Goal: Task Accomplishment & Management: Use online tool/utility

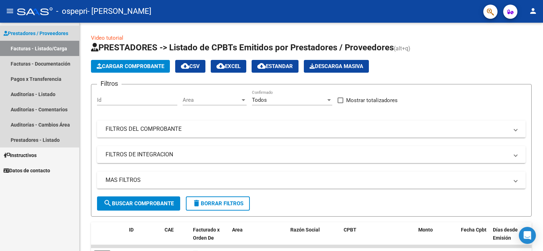
click at [27, 47] on link "Facturas - Listado/Carga" at bounding box center [39, 48] width 79 height 15
click at [38, 32] on span "Prestadores / Proveedores" at bounding box center [36, 33] width 65 height 8
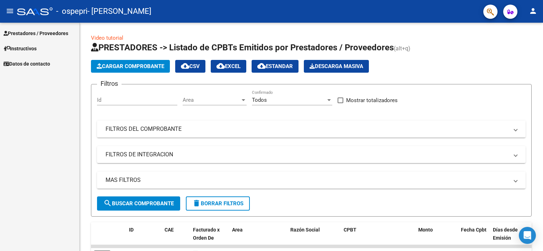
click at [38, 32] on span "Prestadores / Proveedores" at bounding box center [36, 33] width 65 height 8
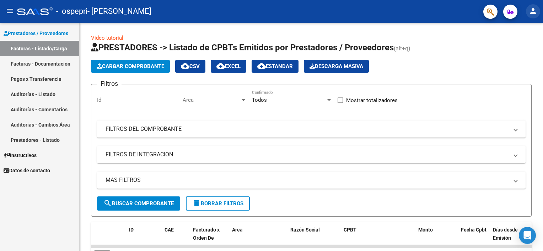
click at [534, 17] on button "person" at bounding box center [533, 11] width 14 height 14
click at [177, 38] on div at bounding box center [271, 125] width 543 height 251
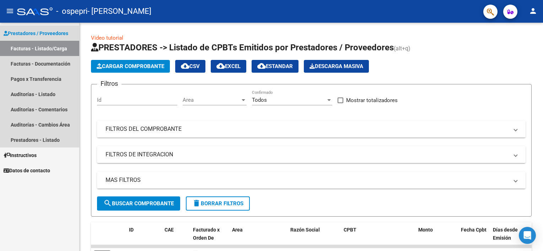
click at [22, 32] on span "Prestadores / Proveedores" at bounding box center [36, 33] width 65 height 8
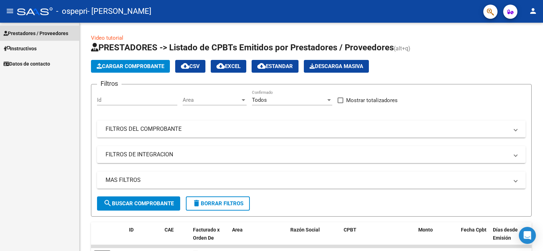
click at [22, 32] on span "Prestadores / Proveedores" at bounding box center [36, 33] width 65 height 8
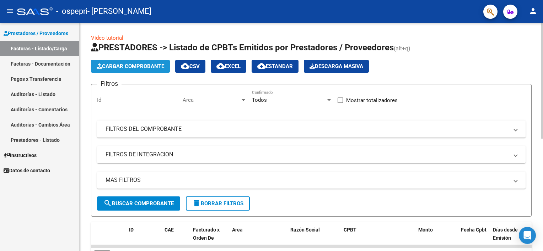
click at [135, 65] on span "Cargar Comprobante" at bounding box center [130, 66] width 67 height 6
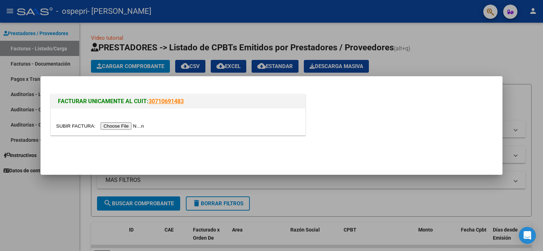
click at [127, 125] on input "file" at bounding box center [101, 126] width 90 height 7
click at [130, 125] on input "file" at bounding box center [101, 126] width 90 height 7
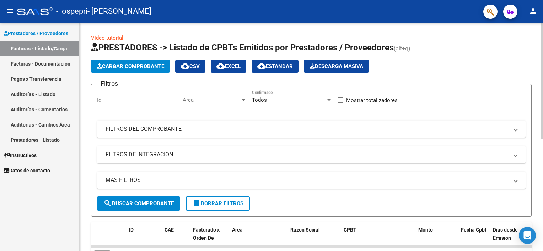
drag, startPoint x: 534, startPoint y: 44, endPoint x: 539, endPoint y: 60, distance: 16.3
click at [539, 60] on div "Video tutorial PRESTADORES -> Listado de CPBTs Emitidos por Prestadores / Prove…" at bounding box center [311, 246] width 463 height 446
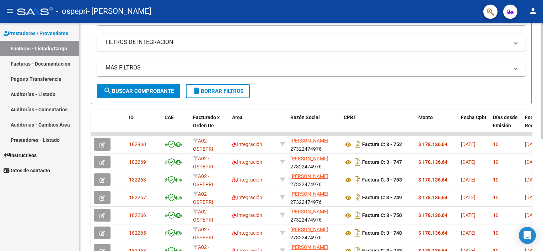
scroll to position [156, 0]
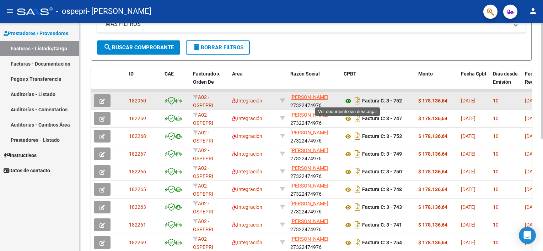
click at [349, 101] on icon at bounding box center [347, 101] width 9 height 9
click at [356, 101] on icon "Descargar documento" at bounding box center [357, 100] width 9 height 11
click at [302, 30] on mat-expansion-panel-header "MAS FILTROS" at bounding box center [311, 24] width 428 height 17
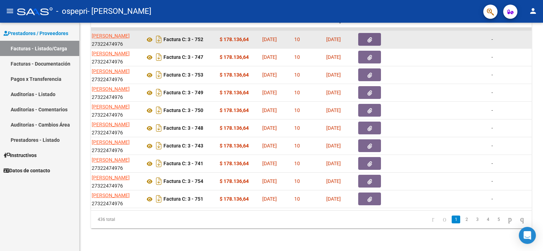
scroll to position [0, 228]
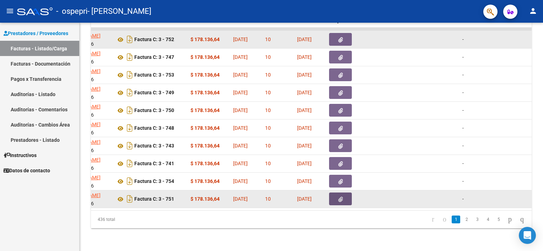
click at [338, 197] on icon "button" at bounding box center [340, 199] width 5 height 5
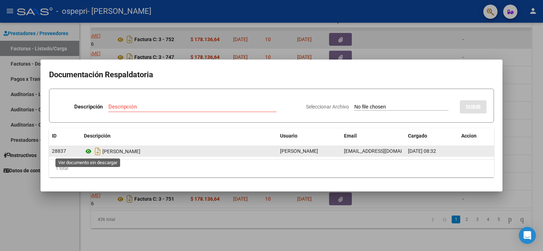
click at [87, 152] on icon at bounding box center [88, 151] width 9 height 9
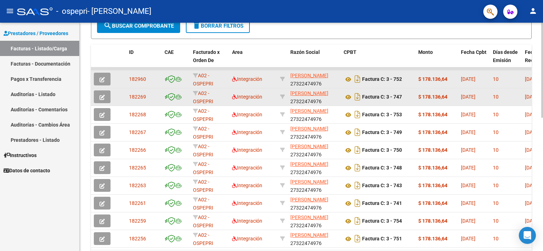
scroll to position [278, 0]
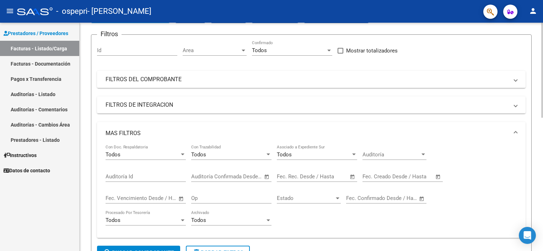
click at [541, 105] on div at bounding box center [542, 137] width 2 height 229
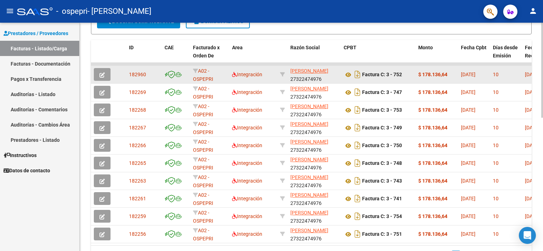
scroll to position [321, 0]
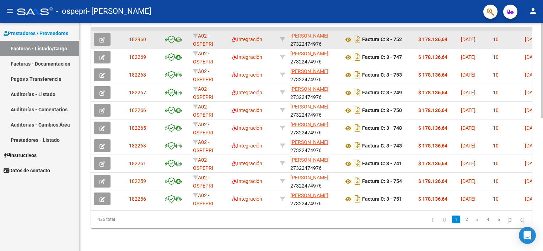
click at [532, 232] on body "menu - ospepri - [PERSON_NAME] person Prestadores / Proveedores Facturas - List…" at bounding box center [271, 125] width 543 height 251
click at [494, 217] on link "5" at bounding box center [498, 220] width 9 height 8
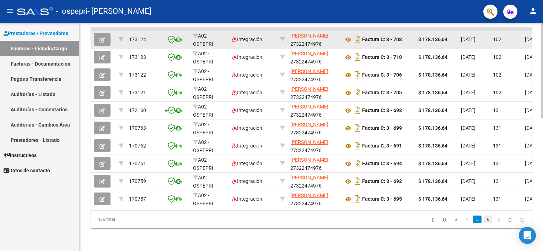
click at [483, 220] on link "6" at bounding box center [487, 220] width 9 height 8
click at [462, 222] on link "5" at bounding box center [466, 220] width 9 height 8
click at [451, 219] on link "3" at bounding box center [455, 220] width 9 height 8
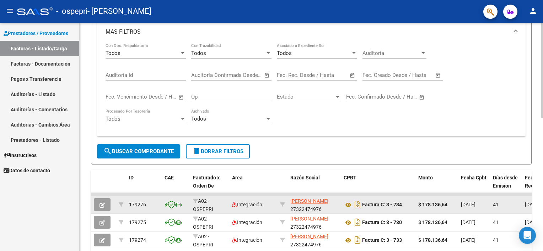
click at [542, 124] on html "menu - ospepri - [PERSON_NAME] person Prestadores / Proveedores Facturas - List…" at bounding box center [271, 125] width 543 height 251
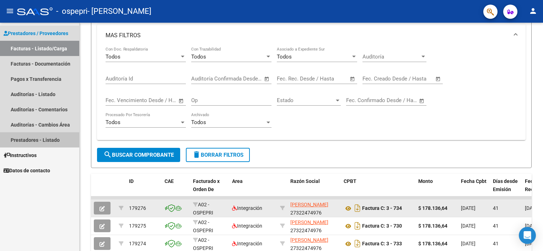
click at [24, 139] on link "Prestadores - Listado" at bounding box center [39, 139] width 79 height 15
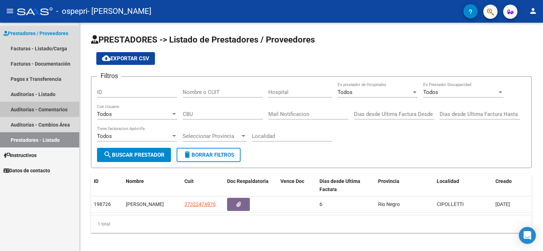
click at [43, 108] on link "Auditorías - Comentarios" at bounding box center [39, 109] width 79 height 15
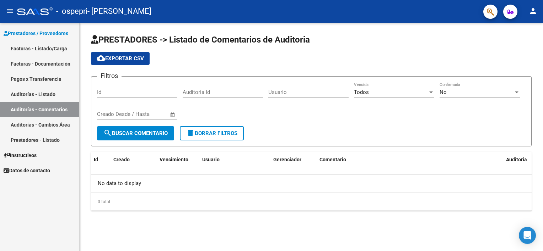
click at [42, 121] on link "Auditorías - Cambios Área" at bounding box center [39, 124] width 79 height 15
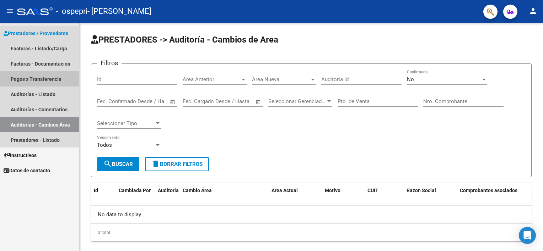
click at [50, 77] on link "Pagos x Transferencia" at bounding box center [39, 78] width 79 height 15
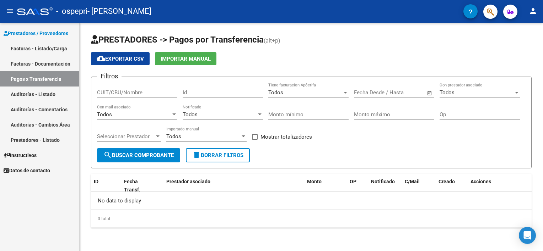
click at [66, 62] on link "Facturas - Documentación" at bounding box center [39, 63] width 79 height 15
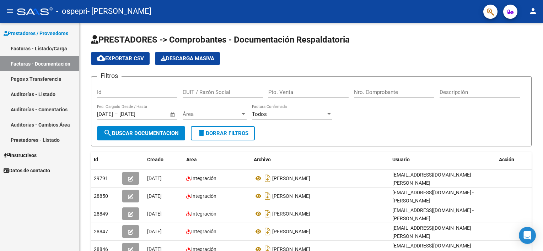
click at [46, 47] on link "Facturas - Listado/Carga" at bounding box center [39, 48] width 79 height 15
